Goal: Entertainment & Leisure: Consume media (video, audio)

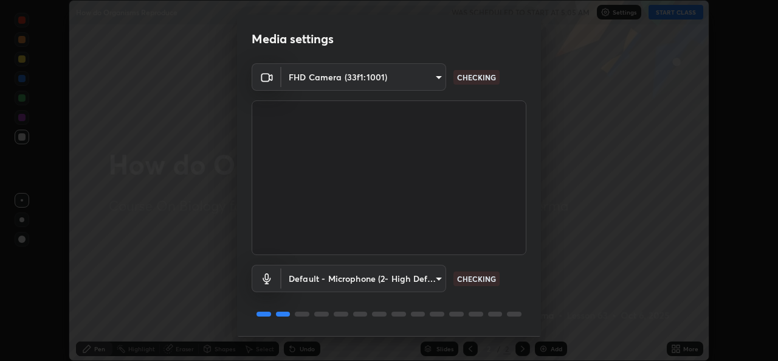
scroll to position [38, 0]
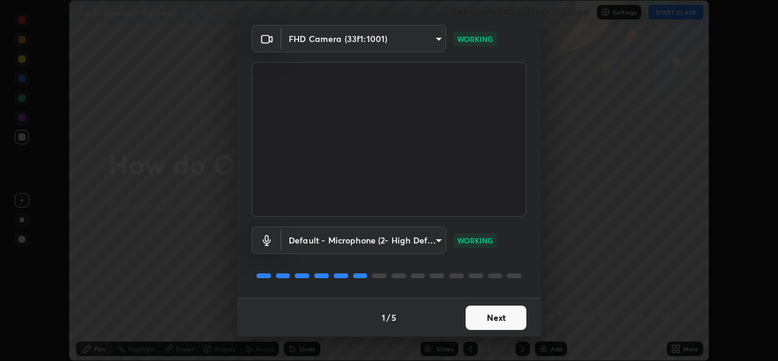
click at [488, 323] on button "Next" at bounding box center [496, 317] width 61 height 24
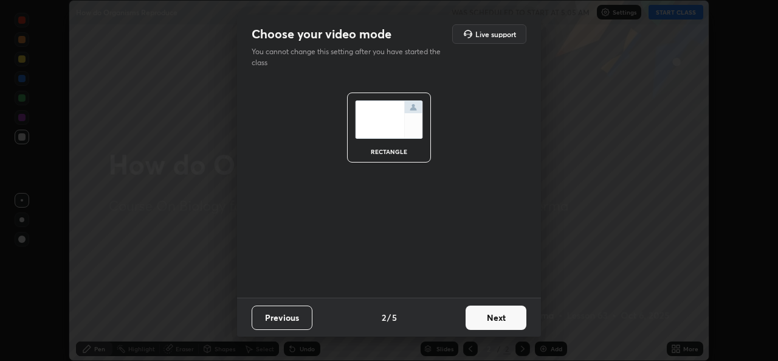
click at [505, 314] on button "Next" at bounding box center [496, 317] width 61 height 24
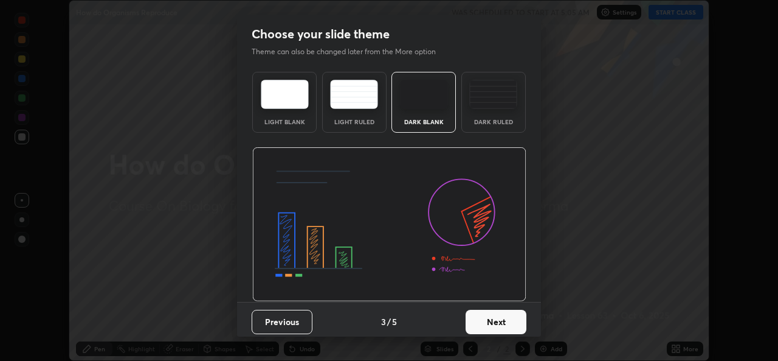
click at [489, 322] on button "Next" at bounding box center [496, 321] width 61 height 24
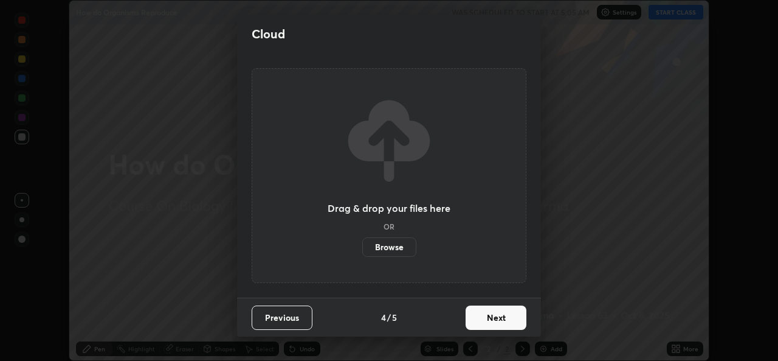
click at [497, 316] on button "Next" at bounding box center [496, 317] width 61 height 24
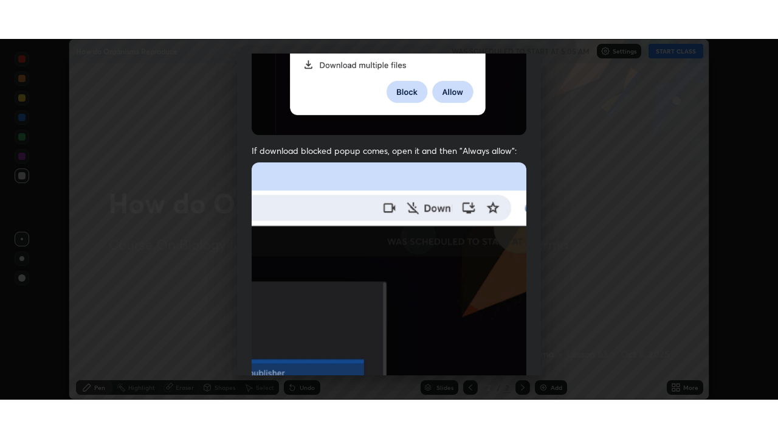
scroll to position [286, 0]
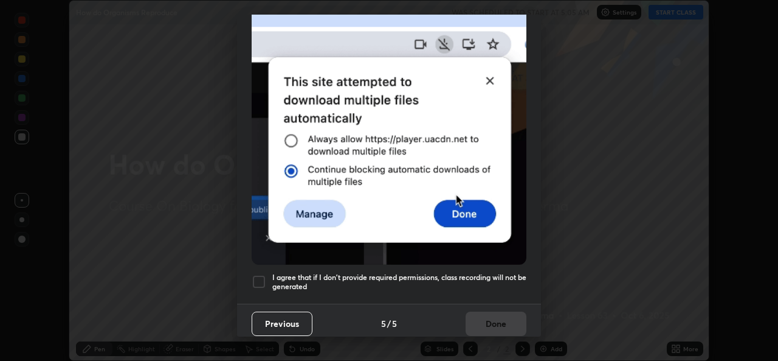
click at [263, 276] on div at bounding box center [259, 281] width 15 height 15
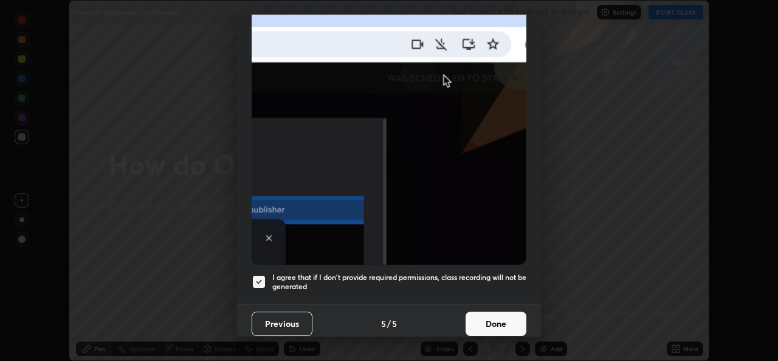
click at [498, 319] on button "Done" at bounding box center [496, 323] width 61 height 24
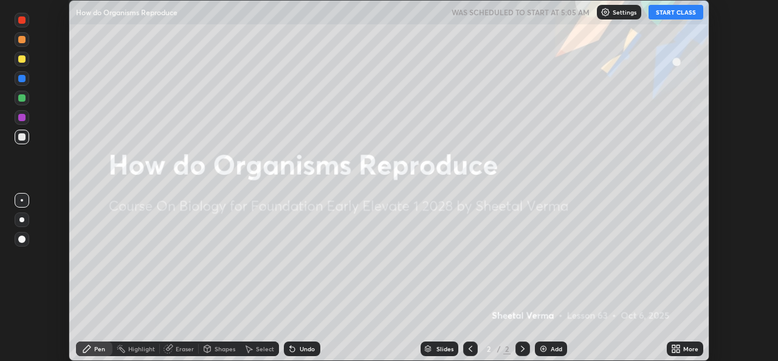
click at [672, 13] on button "START CLASS" at bounding box center [676, 12] width 55 height 15
click at [682, 348] on div "More" at bounding box center [685, 348] width 36 height 15
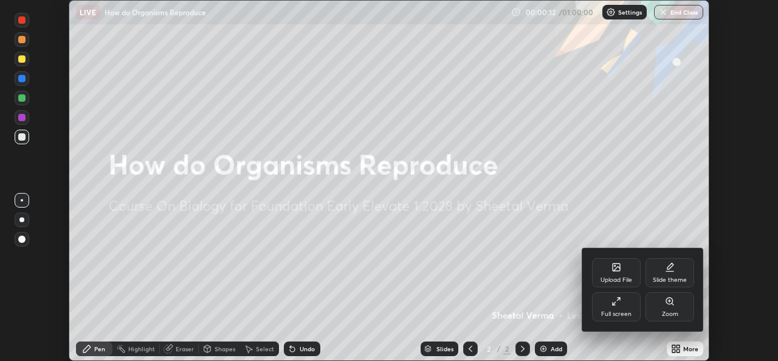
click at [627, 307] on div "Full screen" at bounding box center [616, 306] width 49 height 29
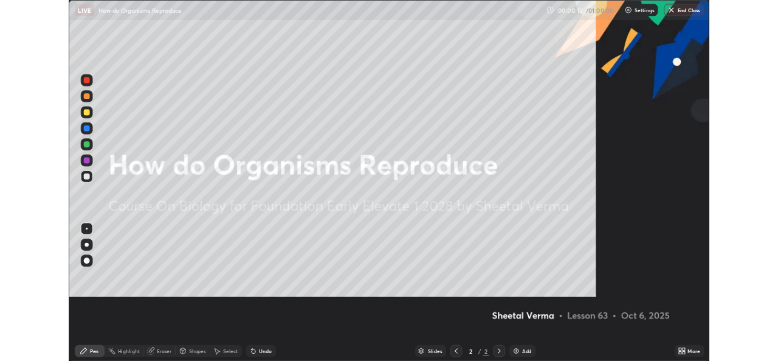
scroll to position [438, 778]
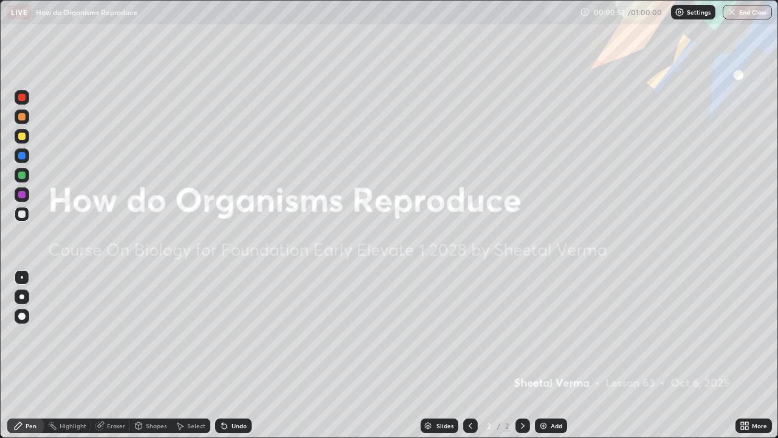
click at [747, 360] on icon at bounding box center [746, 423] width 3 height 3
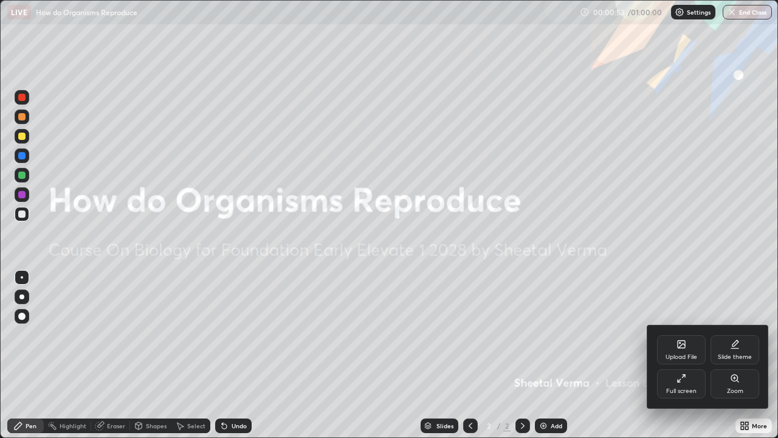
click at [685, 350] on div "Upload File" at bounding box center [681, 349] width 49 height 29
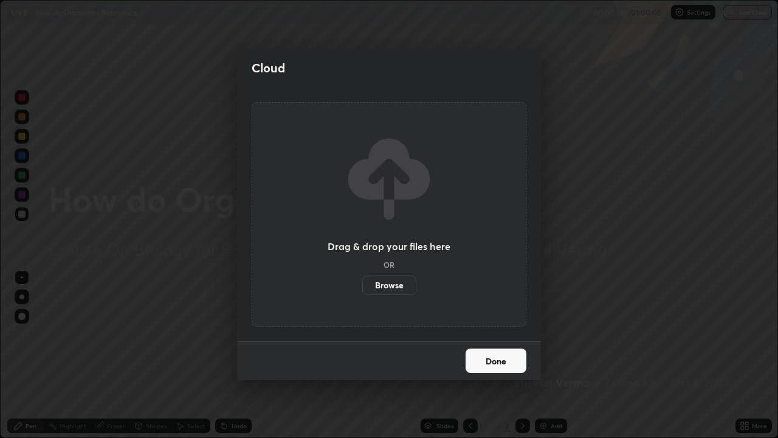
click at [386, 282] on label "Browse" at bounding box center [389, 284] width 54 height 19
click at [362, 282] on input "Browse" at bounding box center [362, 284] width 0 height 19
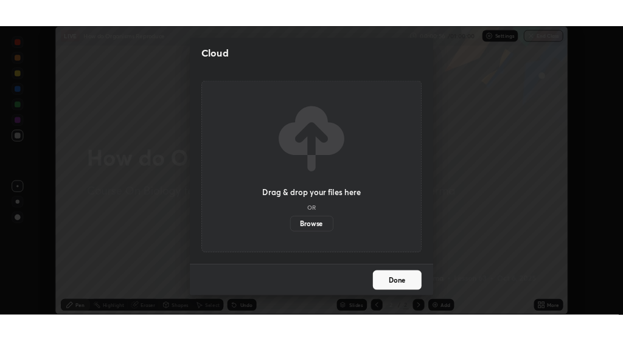
scroll to position [60439, 60021]
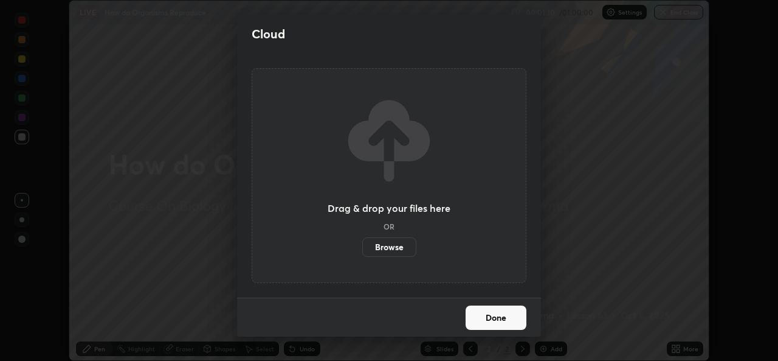
click at [492, 318] on button "Done" at bounding box center [496, 317] width 61 height 24
